Goal: Information Seeking & Learning: Learn about a topic

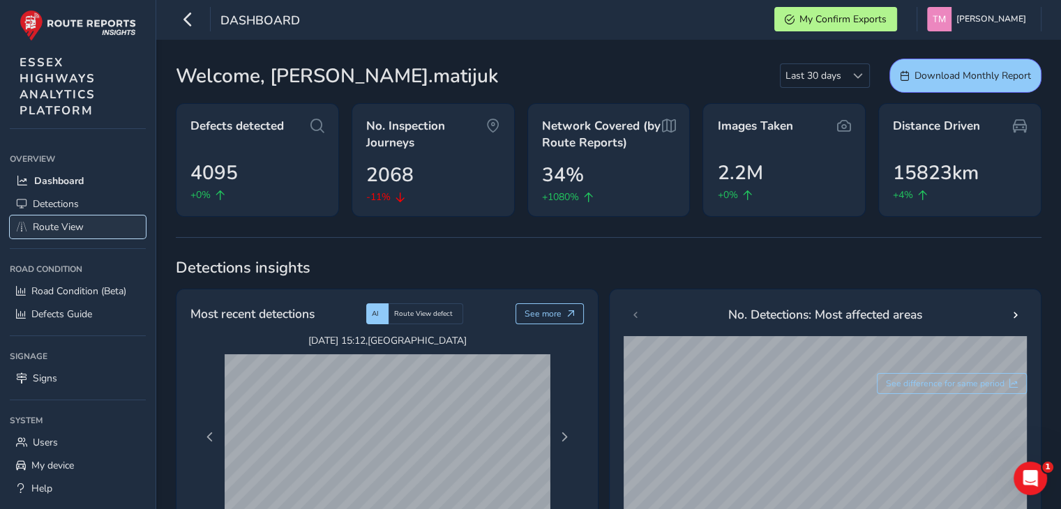
click at [72, 227] on span "Route View" at bounding box center [58, 226] width 51 height 13
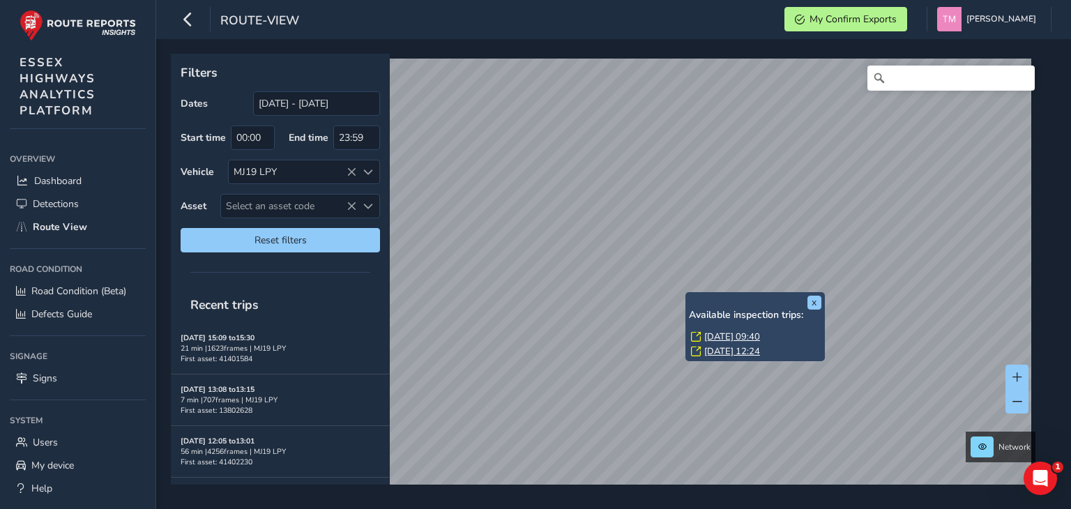
click at [753, 338] on link "[DATE] 09:40" at bounding box center [733, 337] width 56 height 13
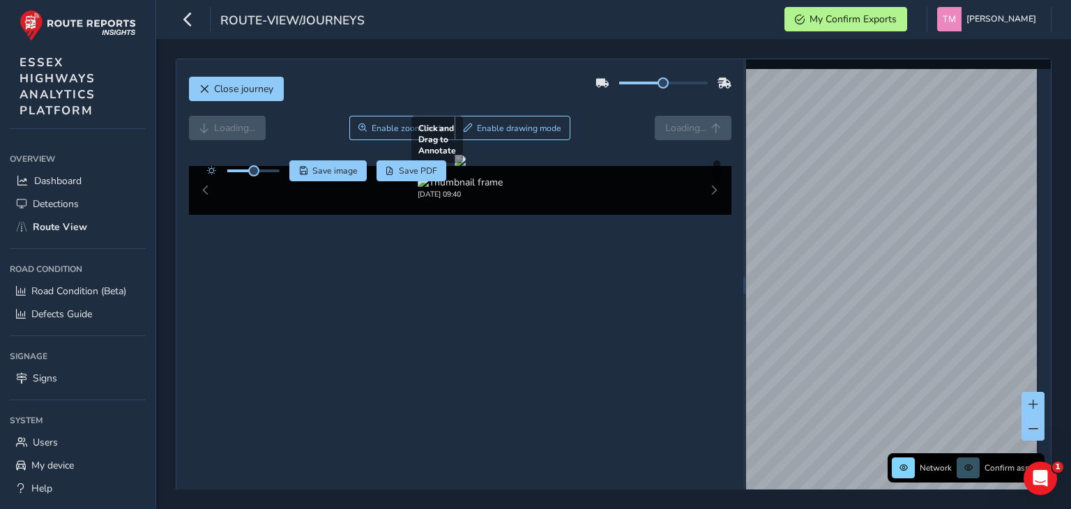
click at [466, 166] on div at bounding box center [460, 160] width 11 height 11
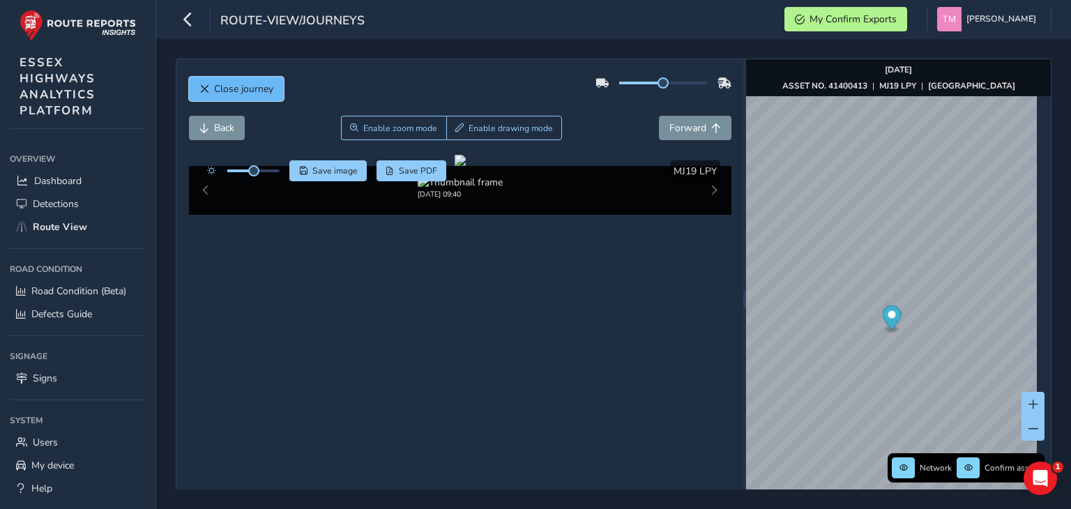
click at [248, 83] on span "Close journey" at bounding box center [243, 88] width 59 height 13
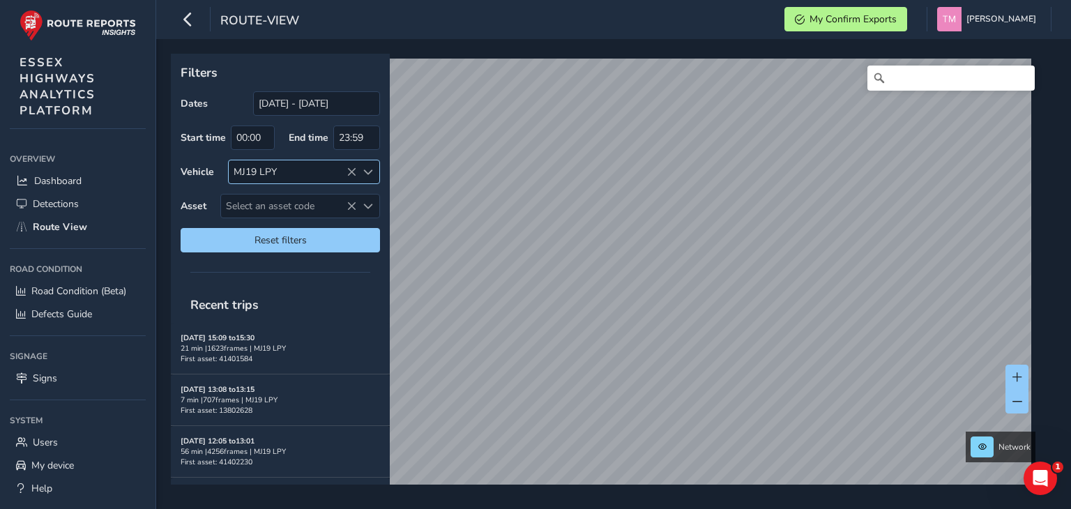
click at [350, 169] on icon at bounding box center [352, 172] width 10 height 10
click at [311, 100] on input "[DATE] - [DATE]" at bounding box center [316, 103] width 127 height 24
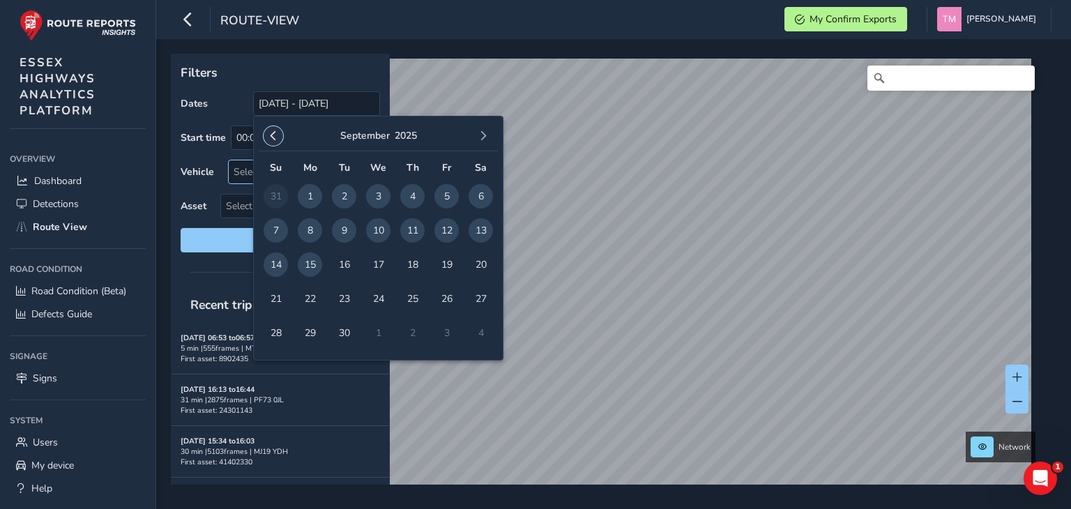
click at [266, 140] on button "button" at bounding box center [274, 136] width 20 height 20
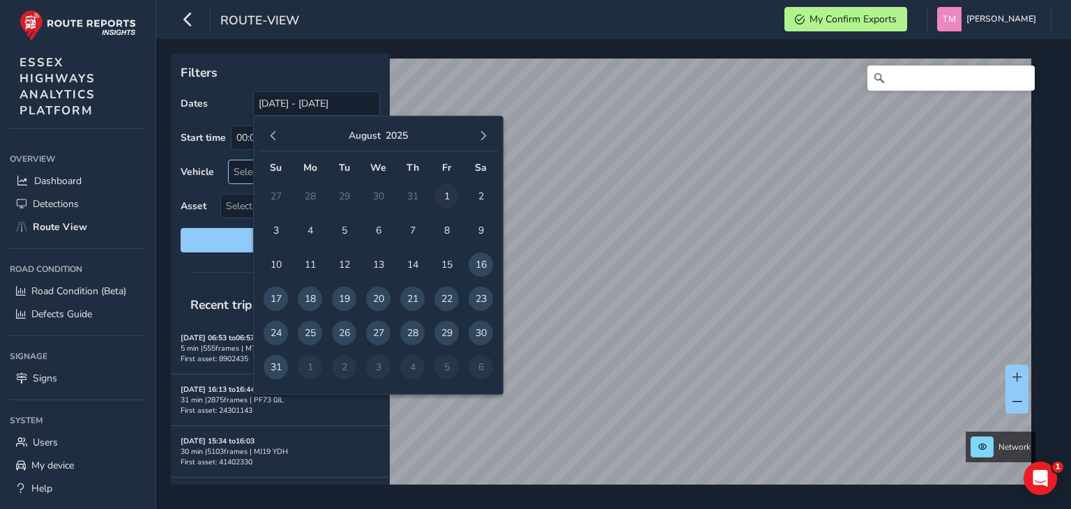
click at [449, 194] on span "1" at bounding box center [447, 196] width 24 height 24
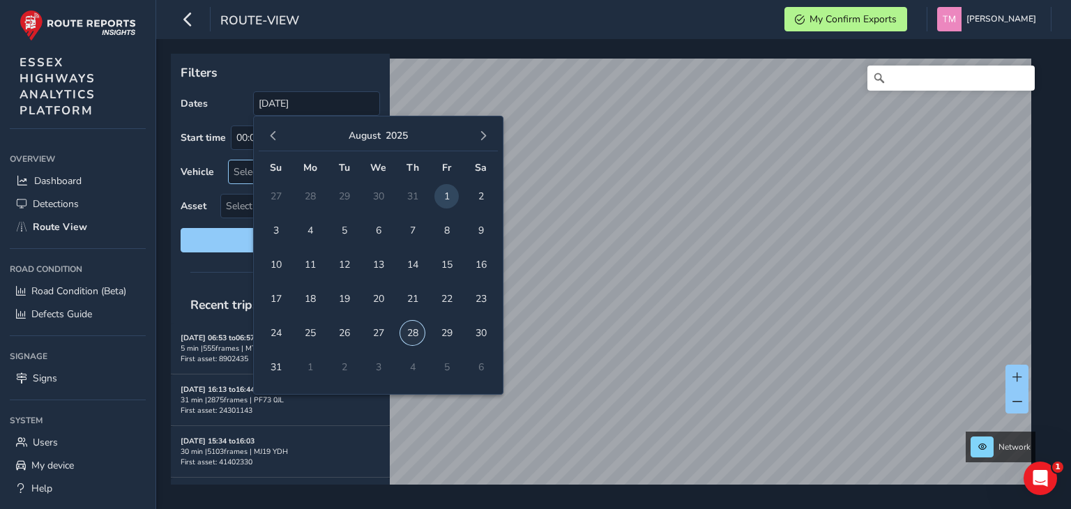
click at [410, 334] on span "28" at bounding box center [412, 333] width 24 height 24
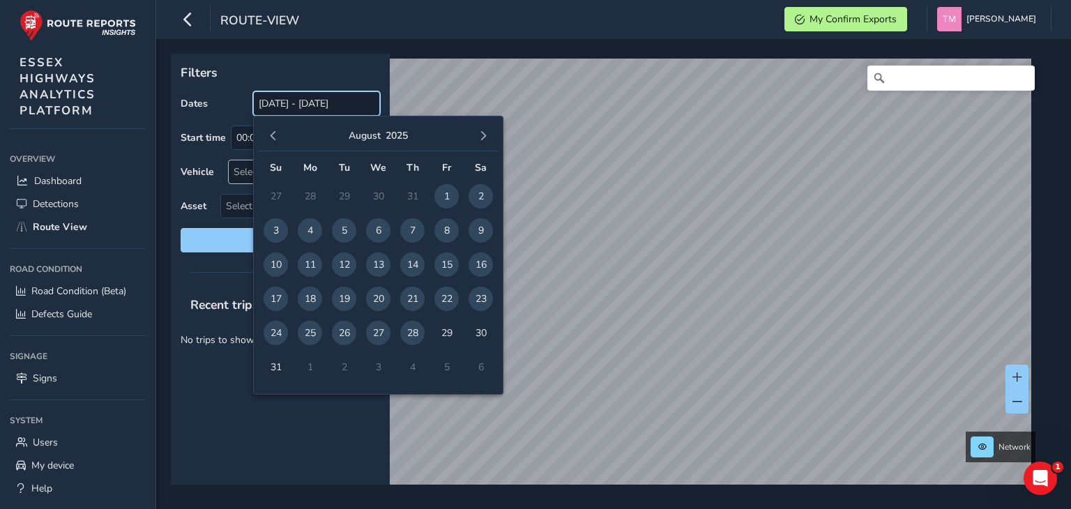
click at [299, 103] on input "[DATE] - [DATE]" at bounding box center [316, 103] width 127 height 24
click at [276, 132] on span "button" at bounding box center [274, 136] width 10 height 10
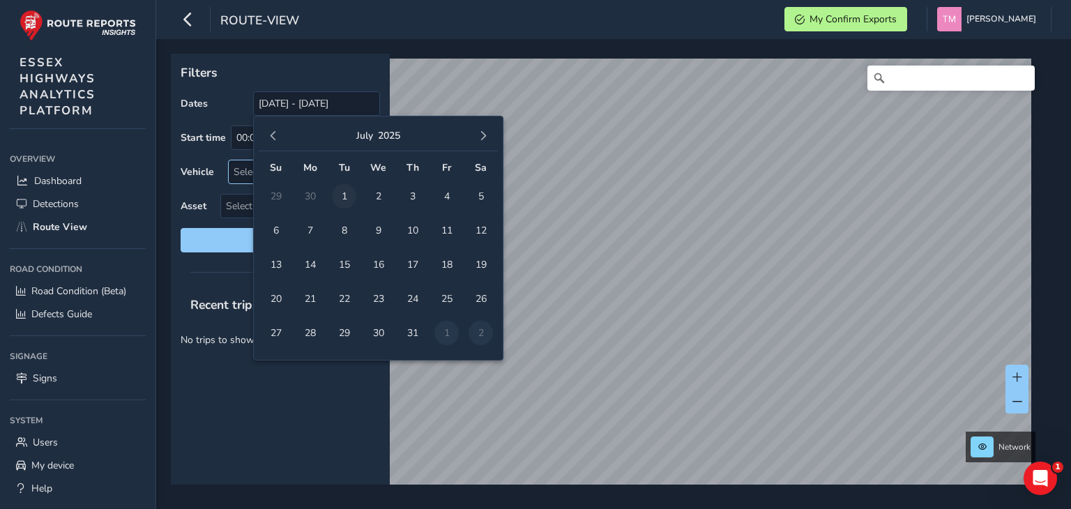
click at [343, 190] on span "1" at bounding box center [344, 196] width 24 height 24
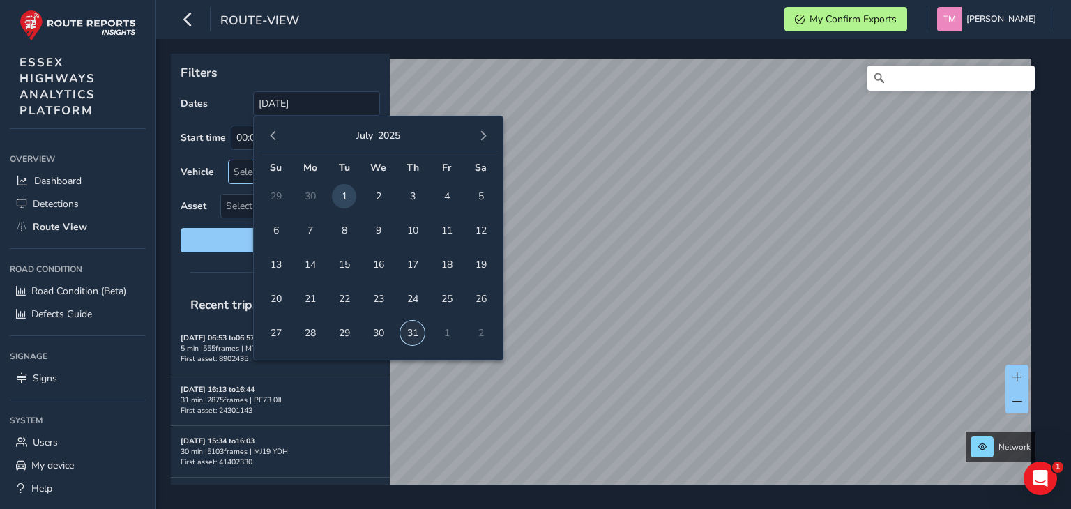
click at [419, 339] on span "31" at bounding box center [412, 333] width 24 height 24
type input "[DATE] - [DATE]"
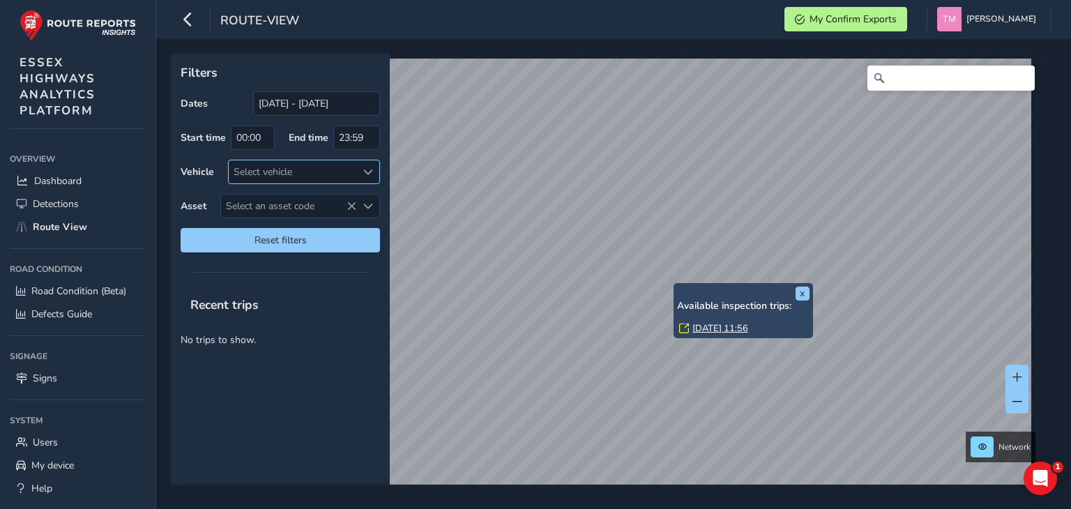
click at [709, 324] on link "[DATE] 11:56" at bounding box center [721, 328] width 56 height 13
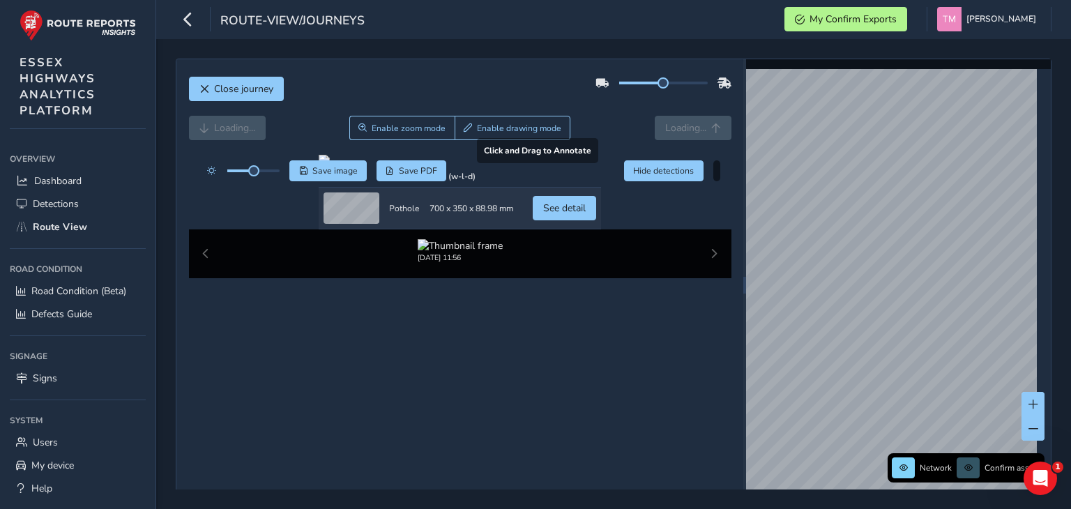
click at [601, 166] on div at bounding box center [460, 160] width 283 height 11
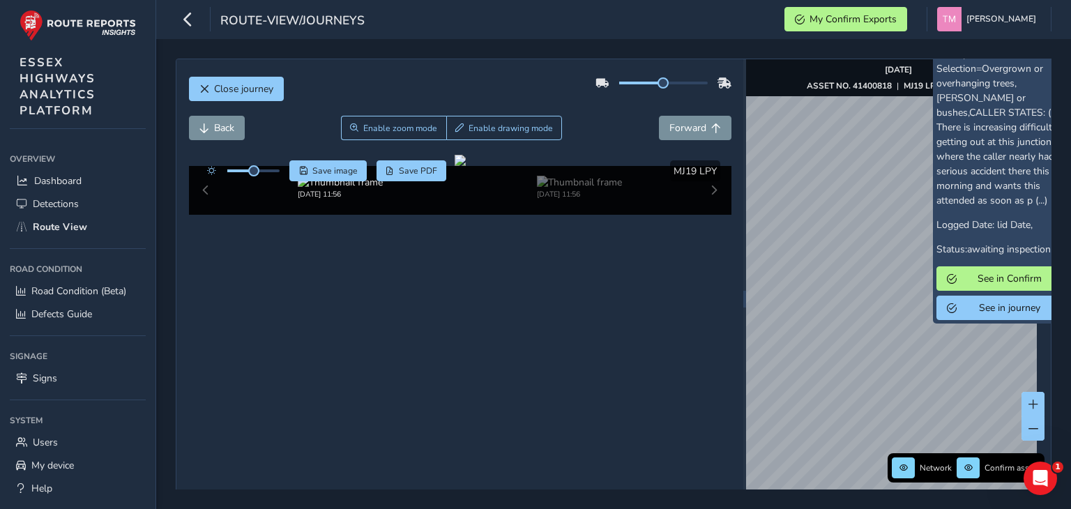
click at [993, 275] on div "x Confirm ID: 2982310 Subject: vegetation problems Description: Customer Select…" at bounding box center [898, 298] width 305 height 479
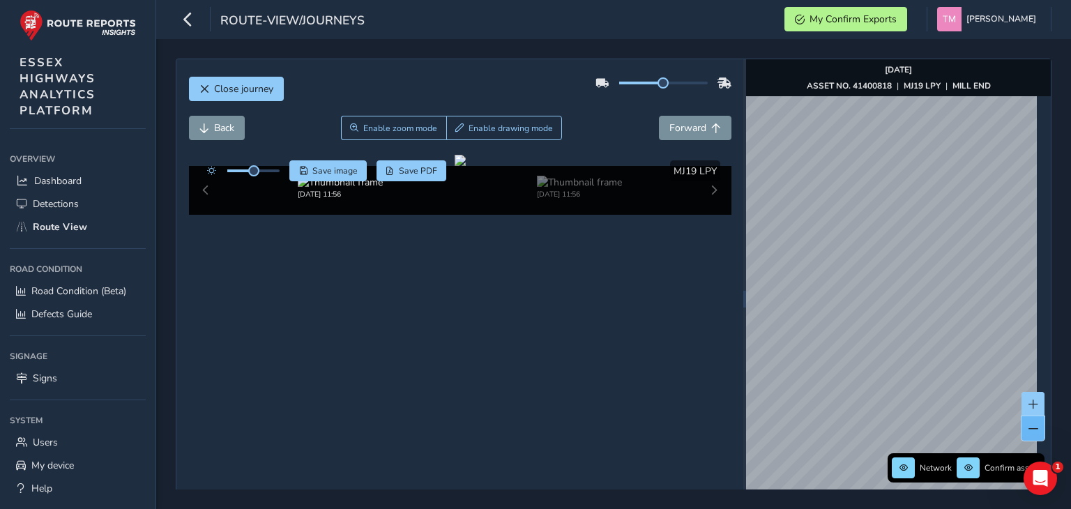
click at [1026, 419] on button at bounding box center [1033, 428] width 23 height 24
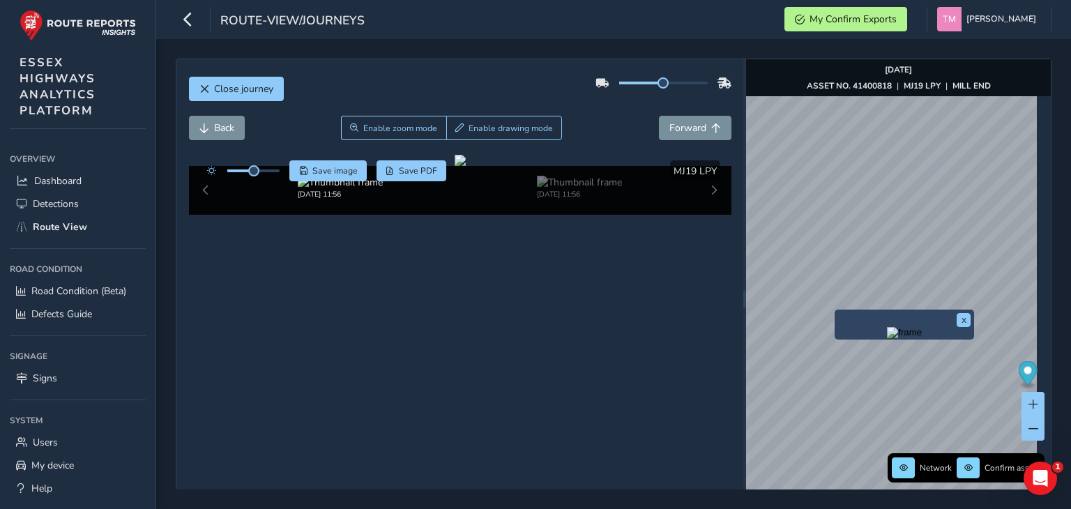
click at [887, 333] on img "Preview frame" at bounding box center [904, 332] width 35 height 11
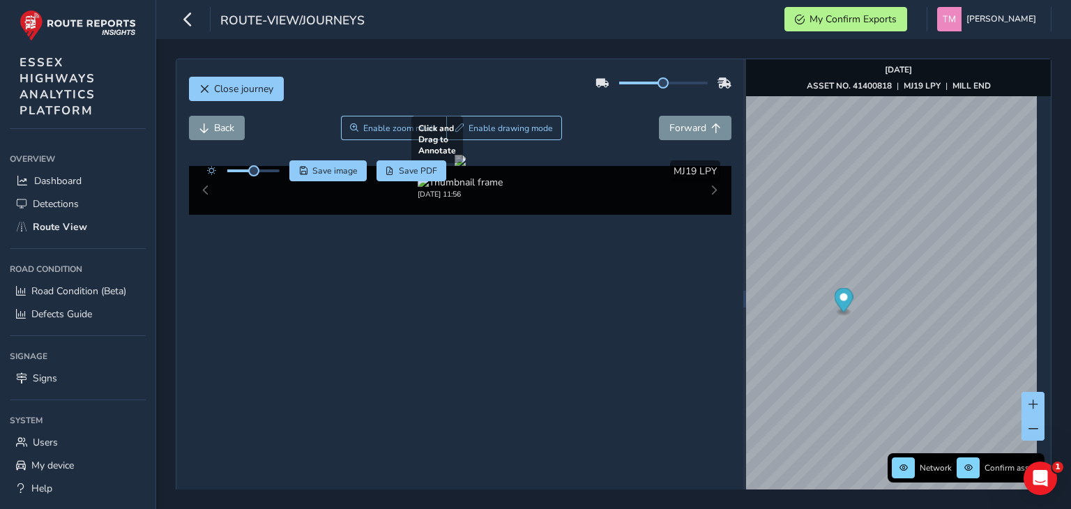
click at [466, 166] on div at bounding box center [460, 160] width 11 height 11
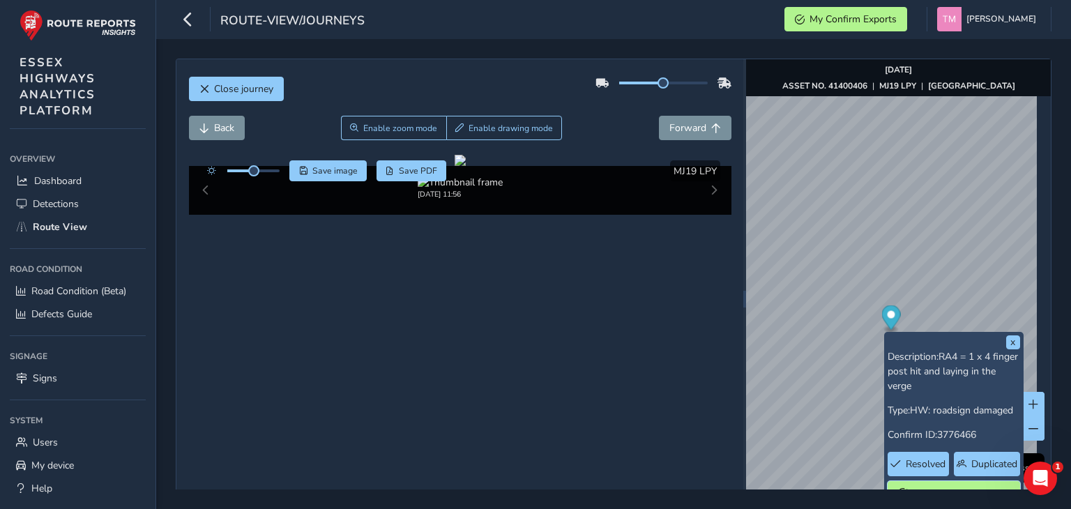
click at [924, 482] on button "See in Confirm" at bounding box center [954, 493] width 133 height 24
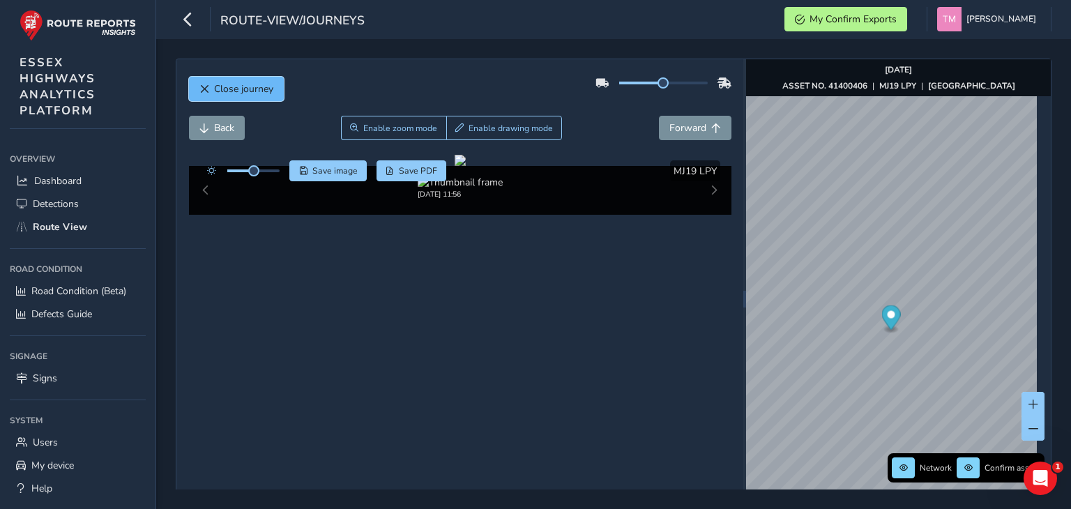
click at [251, 93] on span "Close journey" at bounding box center [243, 88] width 59 height 13
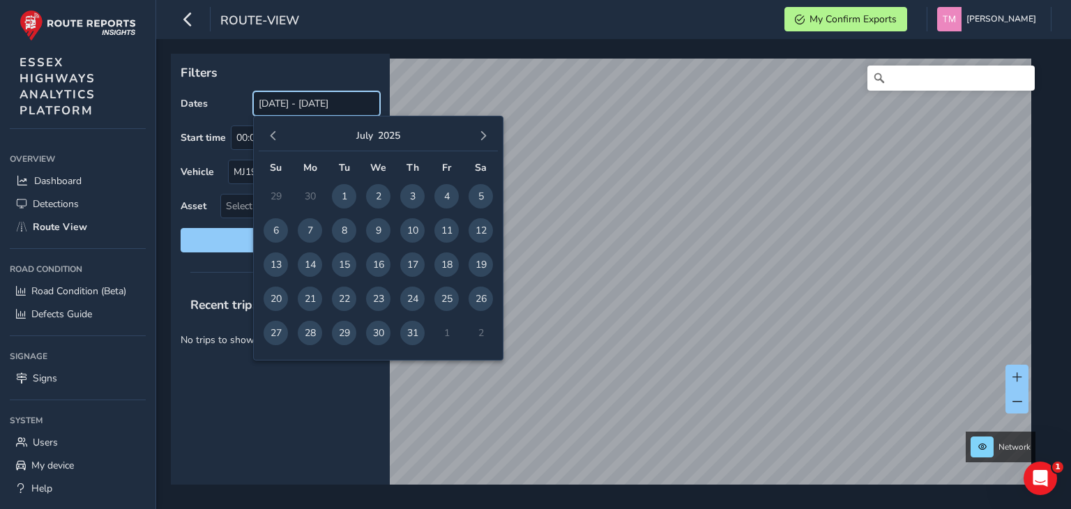
click at [342, 100] on input "[DATE] - [DATE]" at bounding box center [316, 103] width 127 height 24
click at [345, 188] on span "1" at bounding box center [344, 196] width 24 height 24
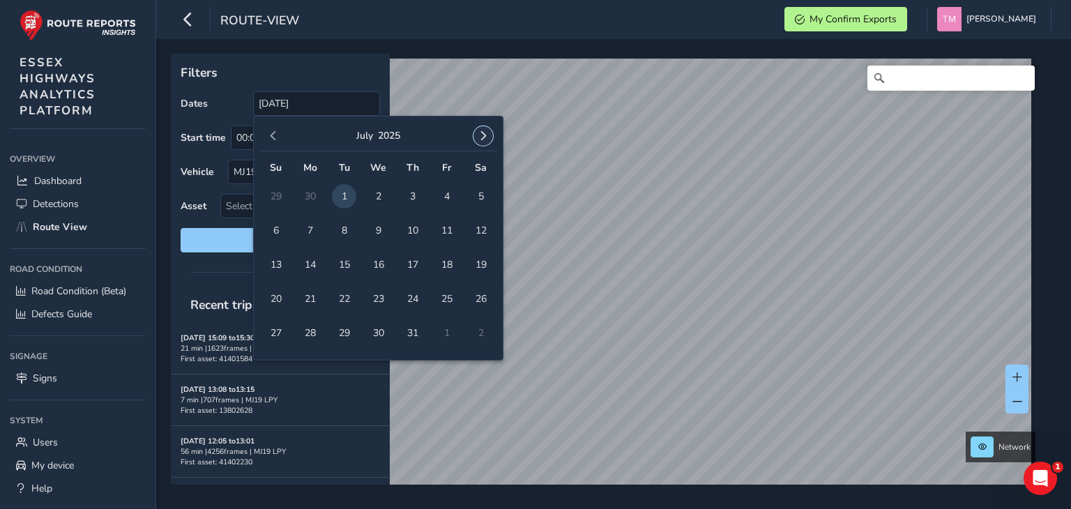
click at [486, 132] on span "button" at bounding box center [484, 136] width 10 height 10
click at [320, 267] on span "15" at bounding box center [310, 265] width 24 height 24
type input "[DATE] - [DATE]"
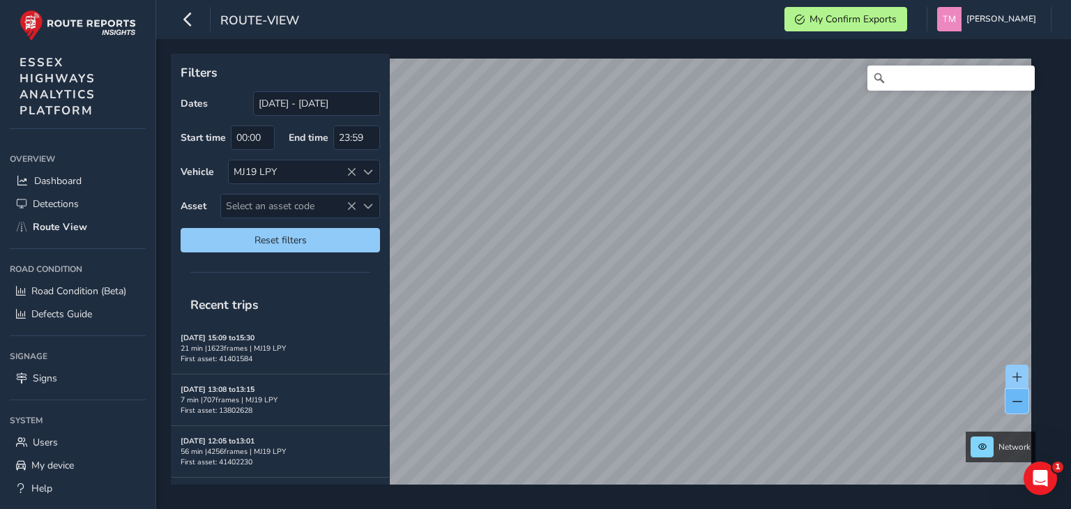
click at [1014, 397] on span at bounding box center [1018, 402] width 10 height 10
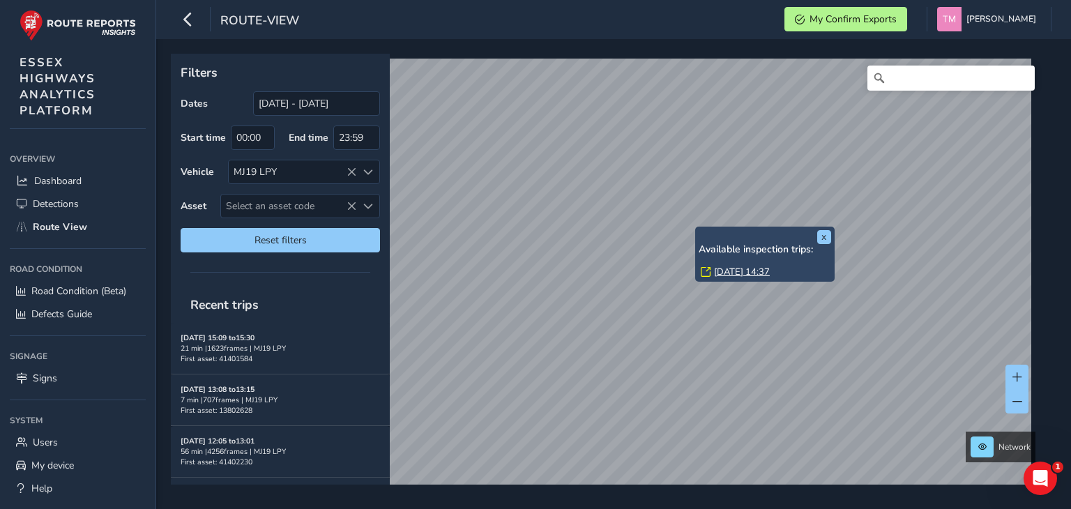
click at [732, 273] on link "[DATE] 14:37" at bounding box center [742, 272] width 56 height 13
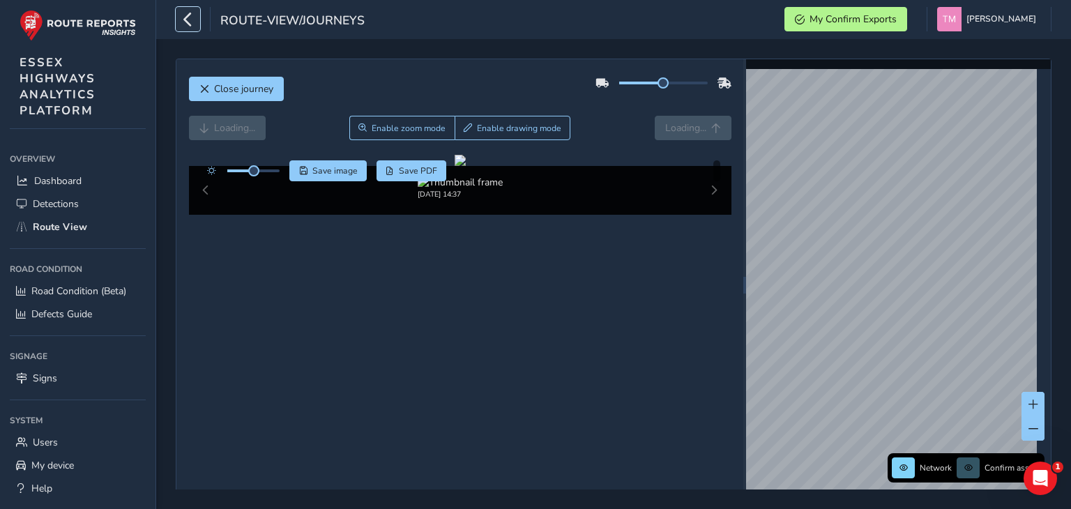
click at [187, 13] on icon "button" at bounding box center [188, 19] width 15 height 24
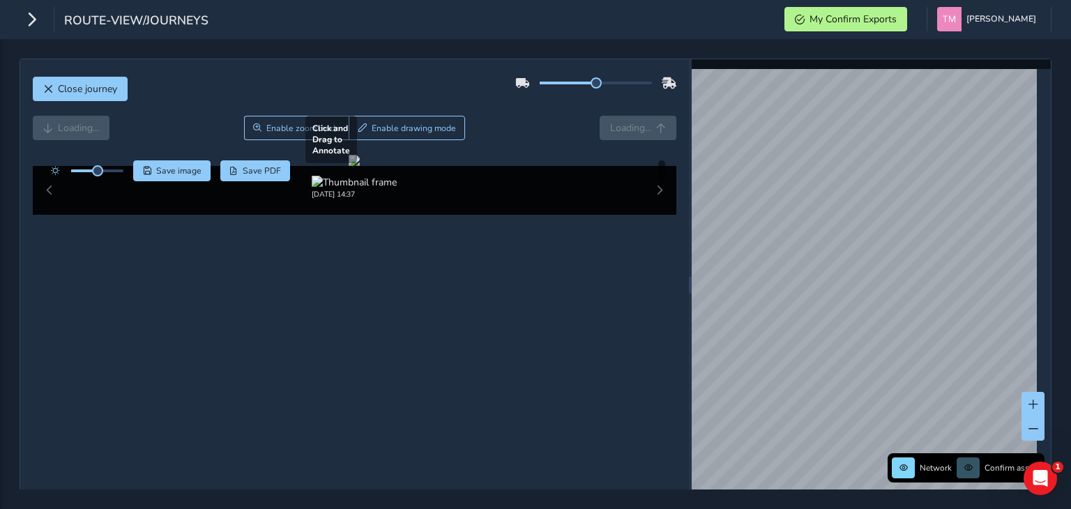
click at [360, 166] on div at bounding box center [354, 160] width 11 height 11
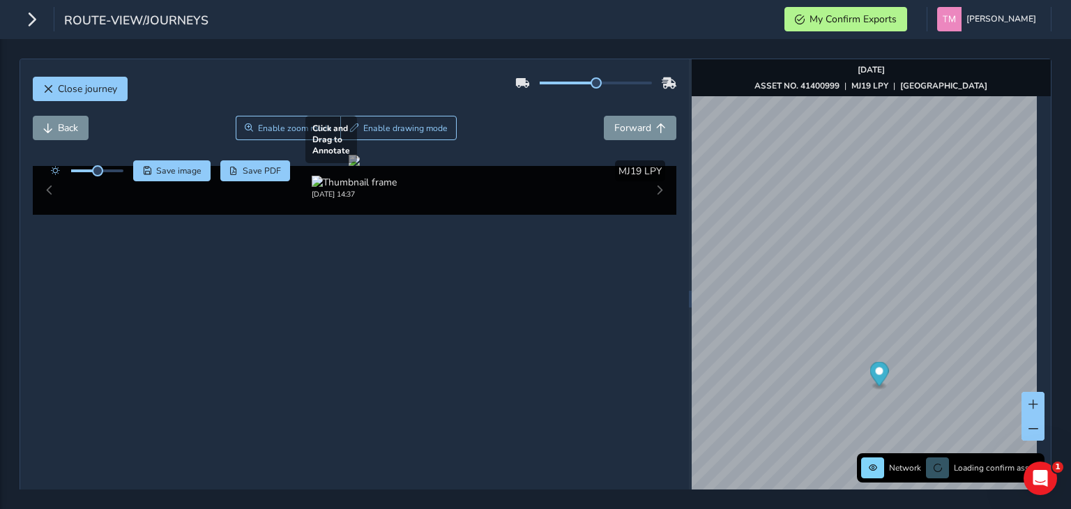
click at [360, 166] on div at bounding box center [354, 160] width 11 height 11
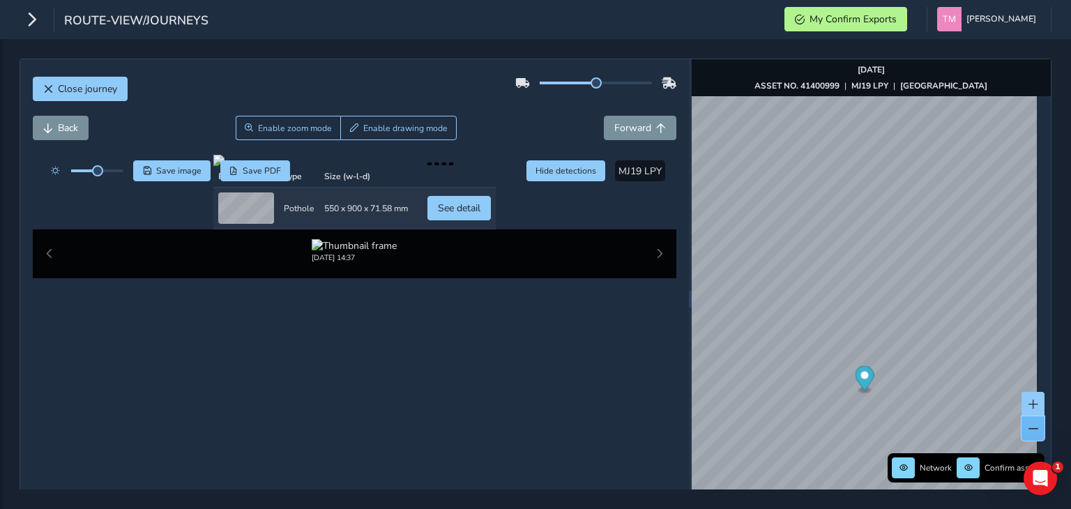
click at [1022, 429] on button at bounding box center [1033, 428] width 23 height 24
click at [496, 166] on div at bounding box center [354, 160] width 283 height 11
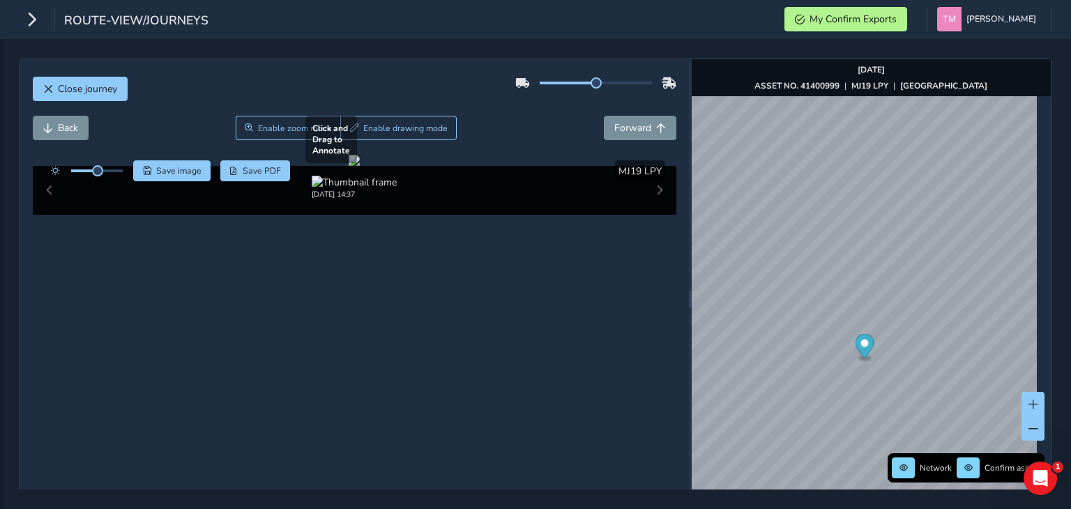
click at [360, 166] on div at bounding box center [354, 160] width 11 height 11
drag, startPoint x: 100, startPoint y: 170, endPoint x: 113, endPoint y: 176, distance: 13.7
click at [113, 176] on span at bounding box center [112, 170] width 11 height 11
click at [360, 166] on div at bounding box center [354, 160] width 11 height 11
